Goal: Task Accomplishment & Management: Use online tool/utility

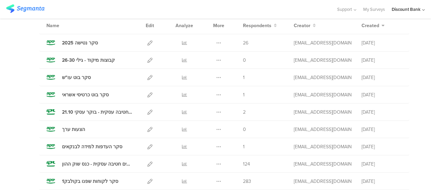
scroll to position [68, 0]
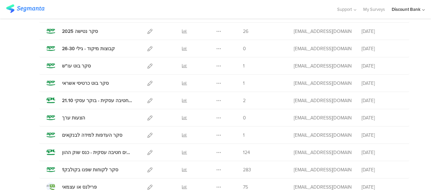
click at [182, 151] on icon at bounding box center [184, 152] width 5 height 5
click at [219, 99] on div "Duplicate Export Delete" at bounding box center [218, 100] width 15 height 17
click at [216, 100] on icon at bounding box center [218, 100] width 5 height 5
click at [214, 118] on button "Duplicate" at bounding box center [205, 117] width 37 height 12
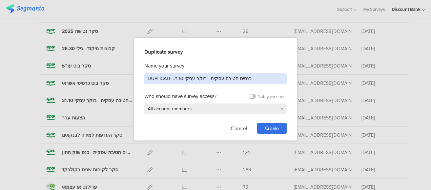
click at [206, 79] on input "DUPLICATE כנסים חטיבה עסקית - בוקר עסקי 21.10" at bounding box center [215, 78] width 142 height 11
click at [194, 79] on input "DUPLICATE כנסים חטיבה עסקית - בוקר עסקי 21.10" at bounding box center [215, 78] width 142 height 11
click at [182, 79] on input "DUPLICATE כנסים חטיבה עסקית - בוקר עסקי 21.10" at bounding box center [215, 78] width 142 height 11
click at [166, 77] on input "DUPLICATE כנסים חטיבה עסקית - בוקר עסקי 21.10" at bounding box center [215, 78] width 142 height 11
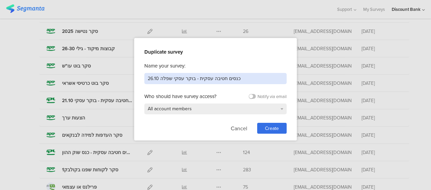
type input "כנסים חטיבה עסקית - בוקר עסקי שפלה 26.10"
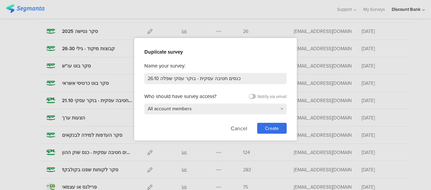
click at [266, 128] on span "Create" at bounding box center [272, 128] width 14 height 7
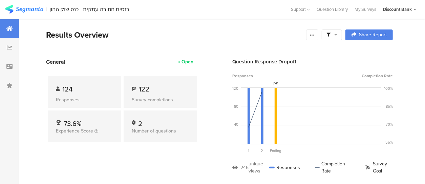
click at [318, 36] on div at bounding box center [312, 34] width 12 height 11
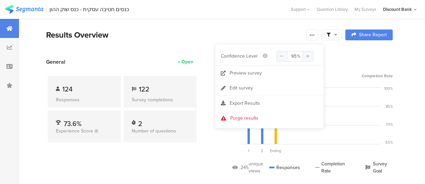
click at [261, 104] on div "Export Results" at bounding box center [269, 103] width 108 height 7
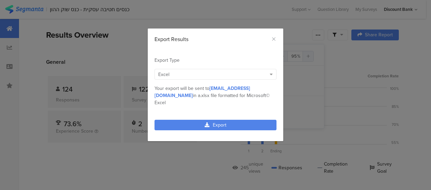
click at [242, 119] on link "Export" at bounding box center [215, 124] width 122 height 10
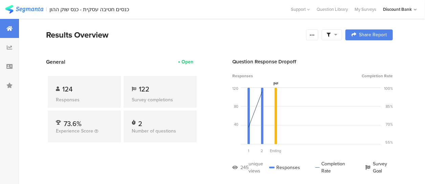
click at [29, 9] on img at bounding box center [24, 9] width 38 height 8
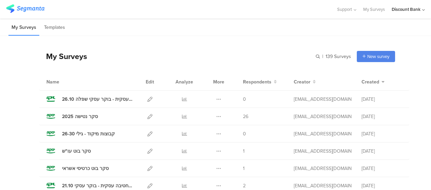
click at [147, 99] on icon at bounding box center [149, 98] width 5 height 5
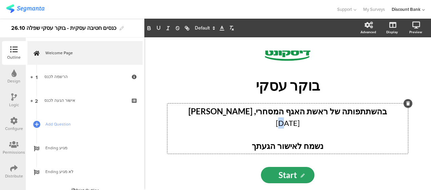
click at [278, 128] on div "בהשתתפותה של ראשת האגף המסחרי, [PERSON_NAME] [DATE] נשמח לאישור הגעתך בהשתתפותה…" at bounding box center [287, 128] width 240 height 50
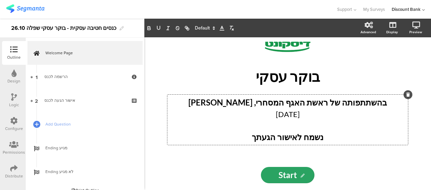
click at [68, 80] on link "1 הרשמה לכנס" at bounding box center [84, 77] width 115 height 24
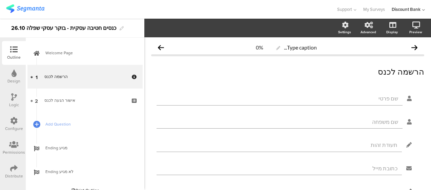
click at [75, 100] on div "אישור הגעה לכנס" at bounding box center [84, 100] width 81 height 7
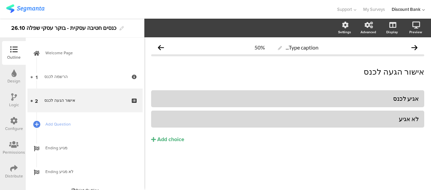
click at [11, 173] on div "Distribute" at bounding box center [14, 176] width 18 height 6
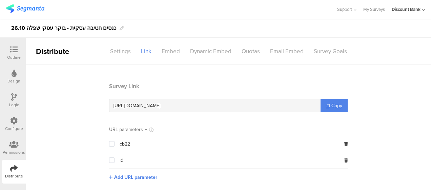
click at [331, 105] on span "Copy" at bounding box center [336, 105] width 11 height 7
click at [19, 54] on div "Outline" at bounding box center [14, 57] width 14 height 6
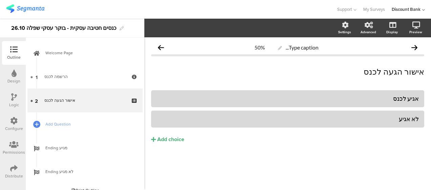
click at [82, 83] on link "1 הרשמה לכנס" at bounding box center [84, 77] width 115 height 24
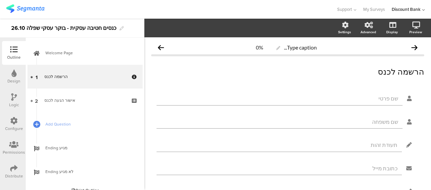
click at [74, 56] on span "Welcome Page" at bounding box center [88, 52] width 87 height 7
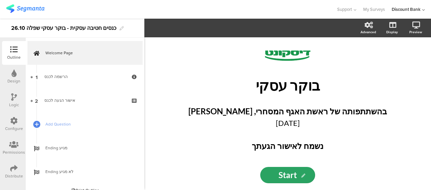
click at [37, 7] on img at bounding box center [25, 8] width 38 height 8
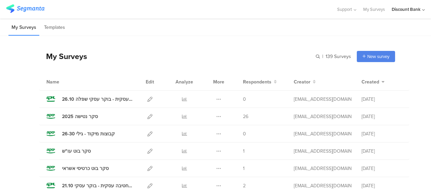
click at [216, 99] on icon at bounding box center [218, 98] width 5 height 5
click at [212, 114] on button "Duplicate" at bounding box center [205, 116] width 37 height 12
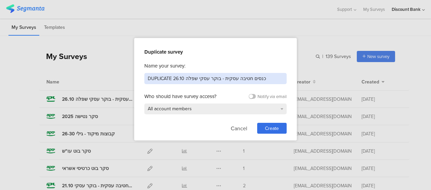
click at [196, 81] on input "DUPLICATE כנסים חטיבה עסקית - בוקר עסקי שפלה 26.10" at bounding box center [215, 78] width 142 height 11
click at [192, 79] on input "DUPLICATE כנסים חטיבה עסקית - בוקר עסקי שפלה 26.10" at bounding box center [215, 78] width 142 height 11
type input "כנסים חטיבה עסקית - בוקר עסקי [PERSON_NAME] 3.11"
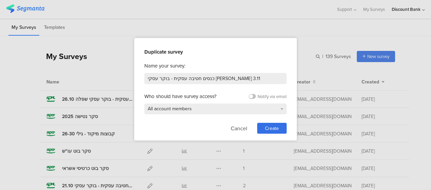
click at [265, 127] on span "Create" at bounding box center [272, 128] width 14 height 7
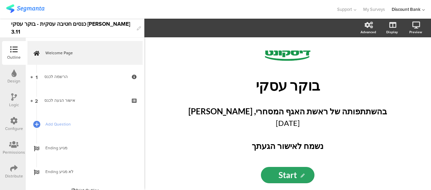
click at [285, 121] on p "[DATE]" at bounding box center [287, 122] width 237 height 11
drag, startPoint x: 270, startPoint y: 123, endPoint x: 279, endPoint y: 123, distance: 9.5
click at [279, 123] on p "[DATE]" at bounding box center [287, 122] width 237 height 11
click at [287, 123] on p "[DATE]" at bounding box center [287, 122] width 237 height 11
click at [288, 88] on p "בוקר עסקי" at bounding box center [287, 84] width 250 height 17
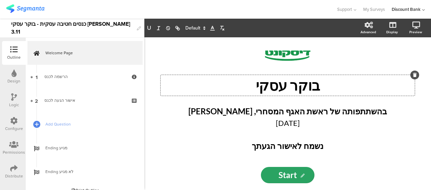
click at [265, 87] on p "בוקר עסקי" at bounding box center [287, 84] width 250 height 17
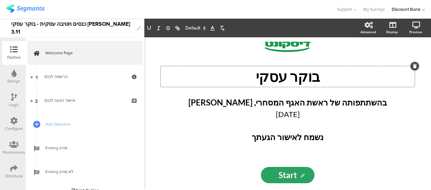
click at [16, 175] on div "Distribute" at bounding box center [14, 176] width 18 height 6
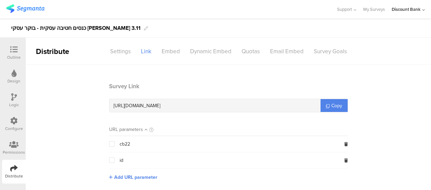
click at [335, 104] on span "Copy" at bounding box center [336, 105] width 11 height 7
